Goal: Find specific page/section: Find specific page/section

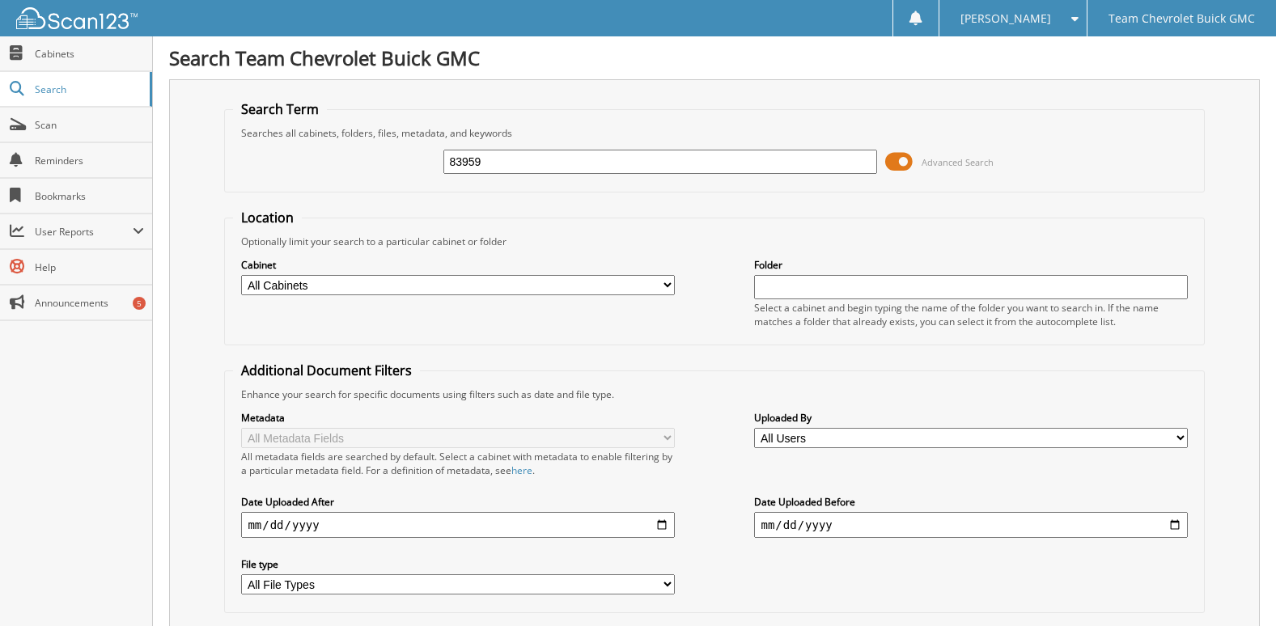
drag, startPoint x: 488, startPoint y: 172, endPoint x: 349, endPoint y: 171, distance: 139.2
click at [349, 171] on div "83959 Advanced Search" at bounding box center [714, 162] width 962 height 44
type input "85416"
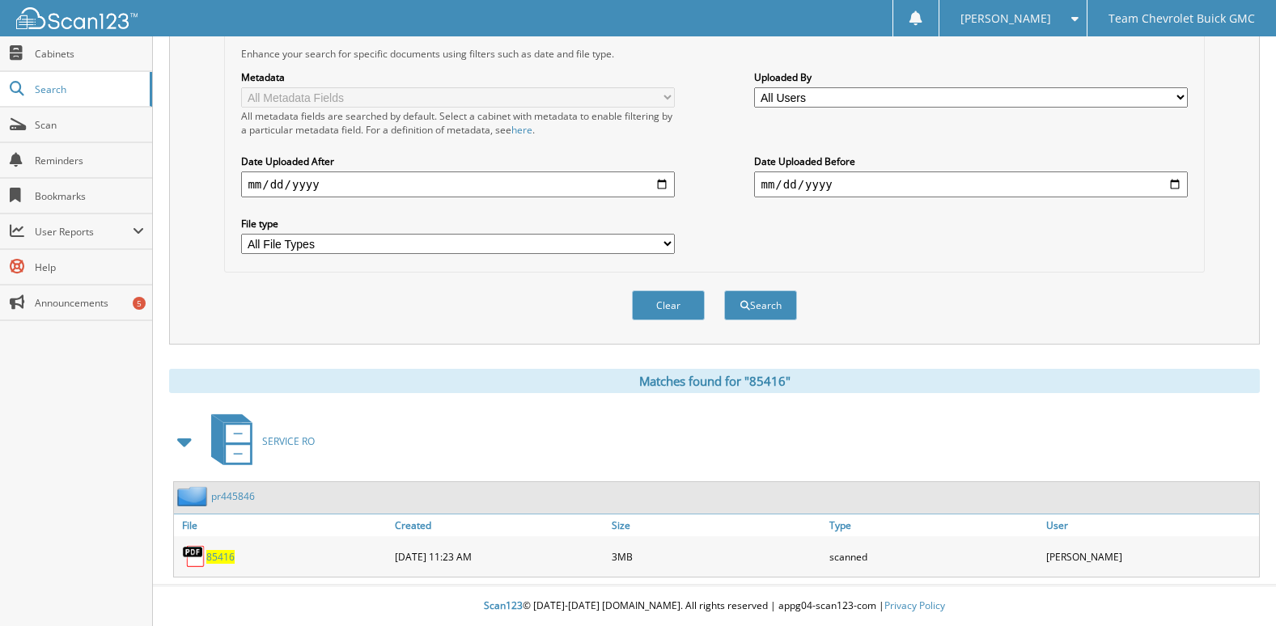
click at [218, 554] on span "85416" at bounding box center [220, 557] width 28 height 14
